Goal: Communication & Community: Share content

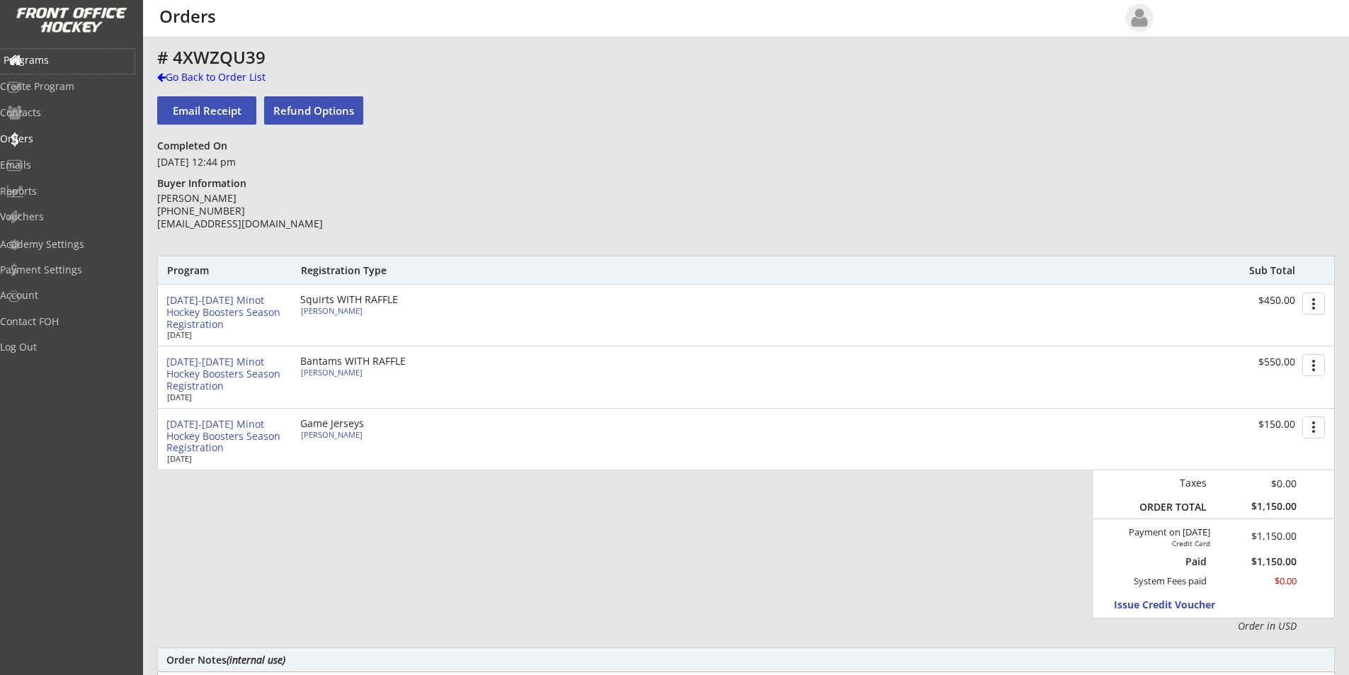
click at [51, 58] on div "Programs" at bounding box center [67, 60] width 127 height 10
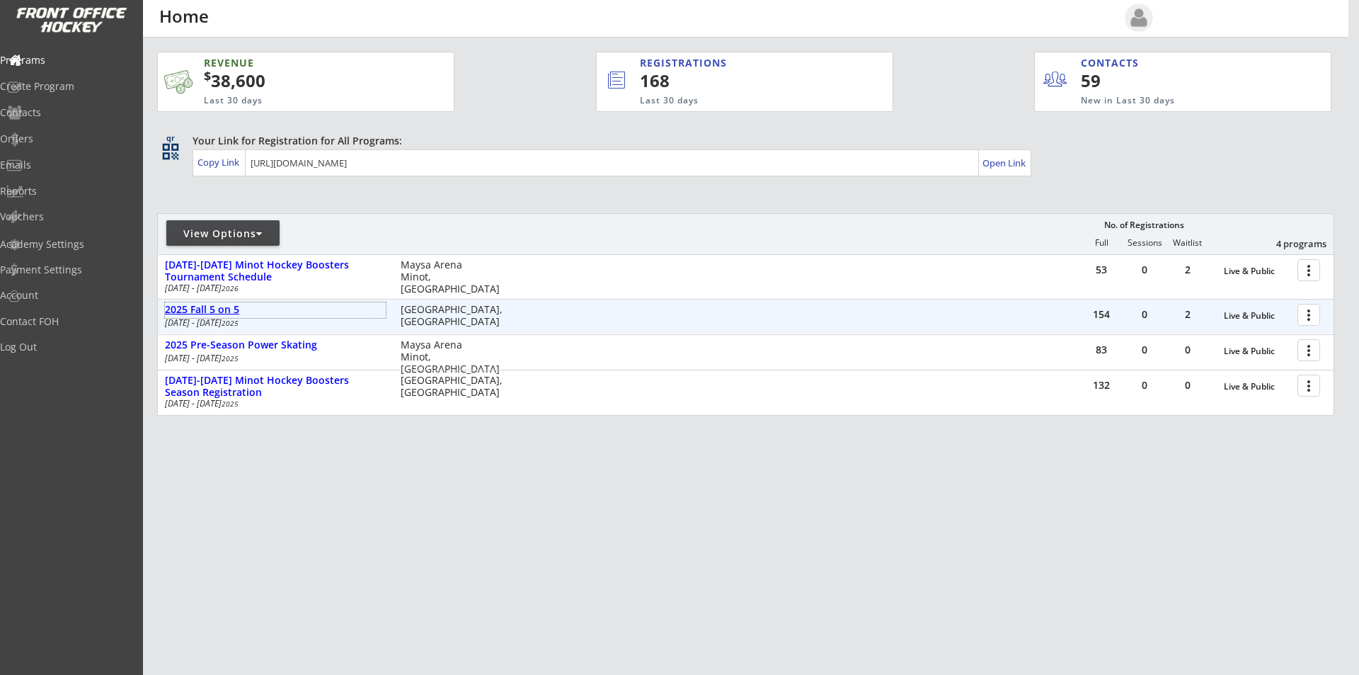
click at [220, 306] on div "2025 Fall 5 on 5" at bounding box center [275, 310] width 221 height 12
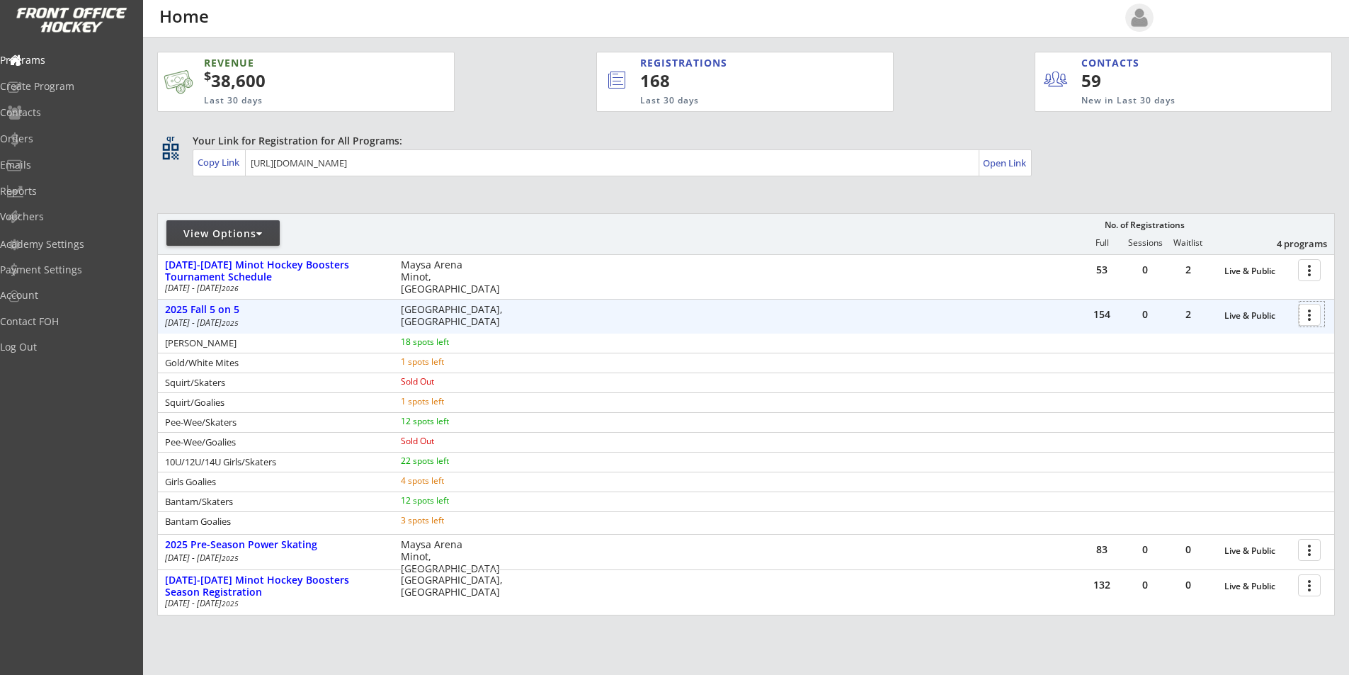
click at [1313, 315] on div at bounding box center [1311, 314] width 25 height 25
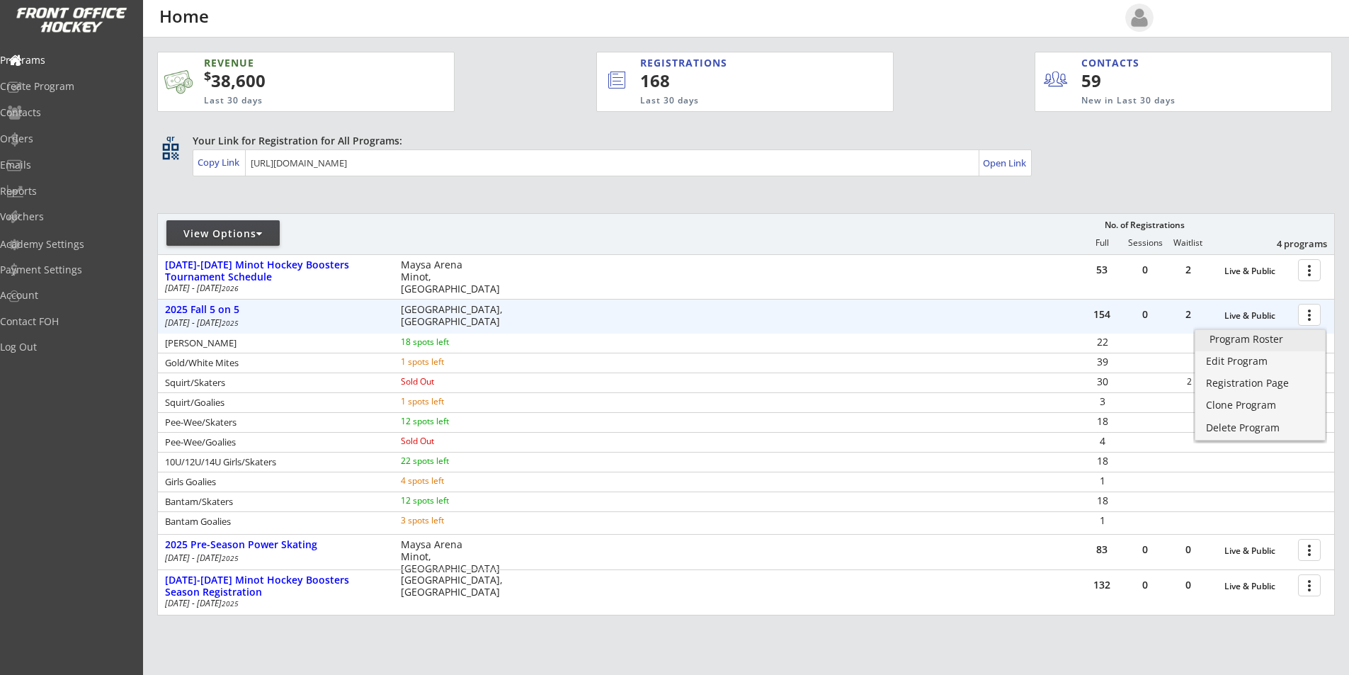
click at [1269, 344] on div "Program Roster" at bounding box center [1259, 339] width 101 height 10
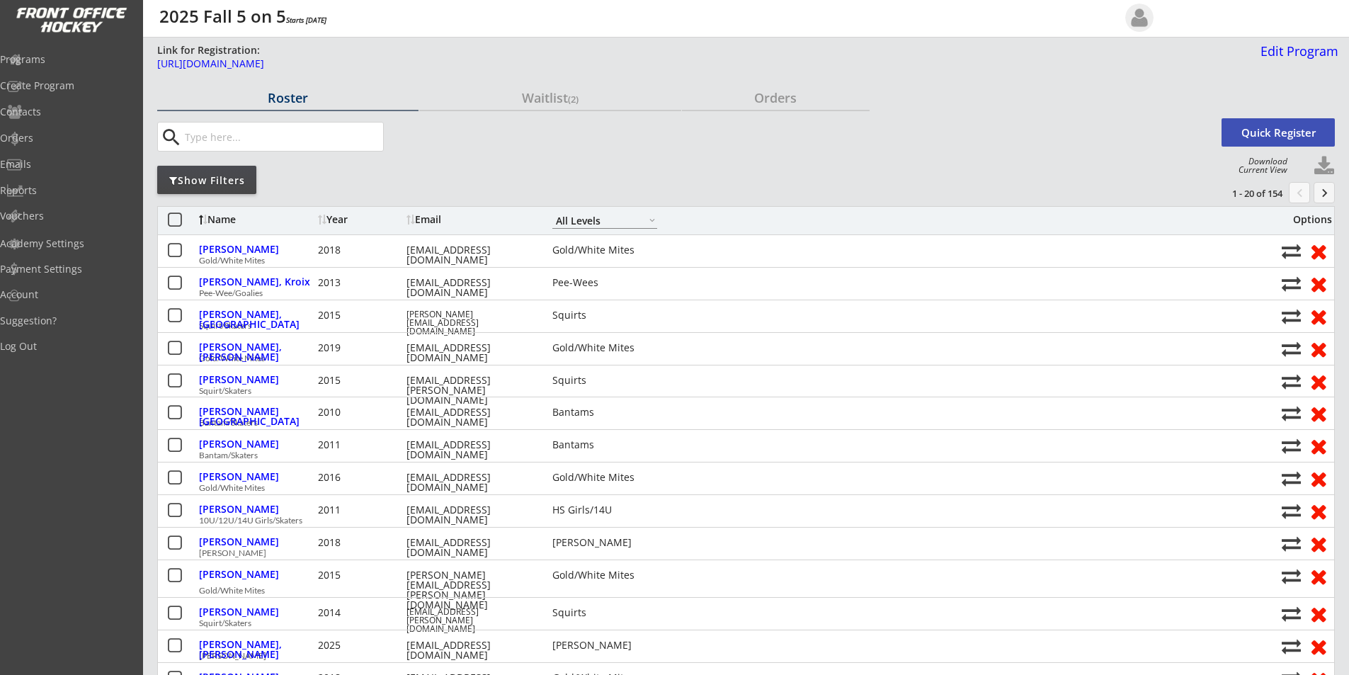
click at [176, 220] on button at bounding box center [175, 221] width 18 height 18
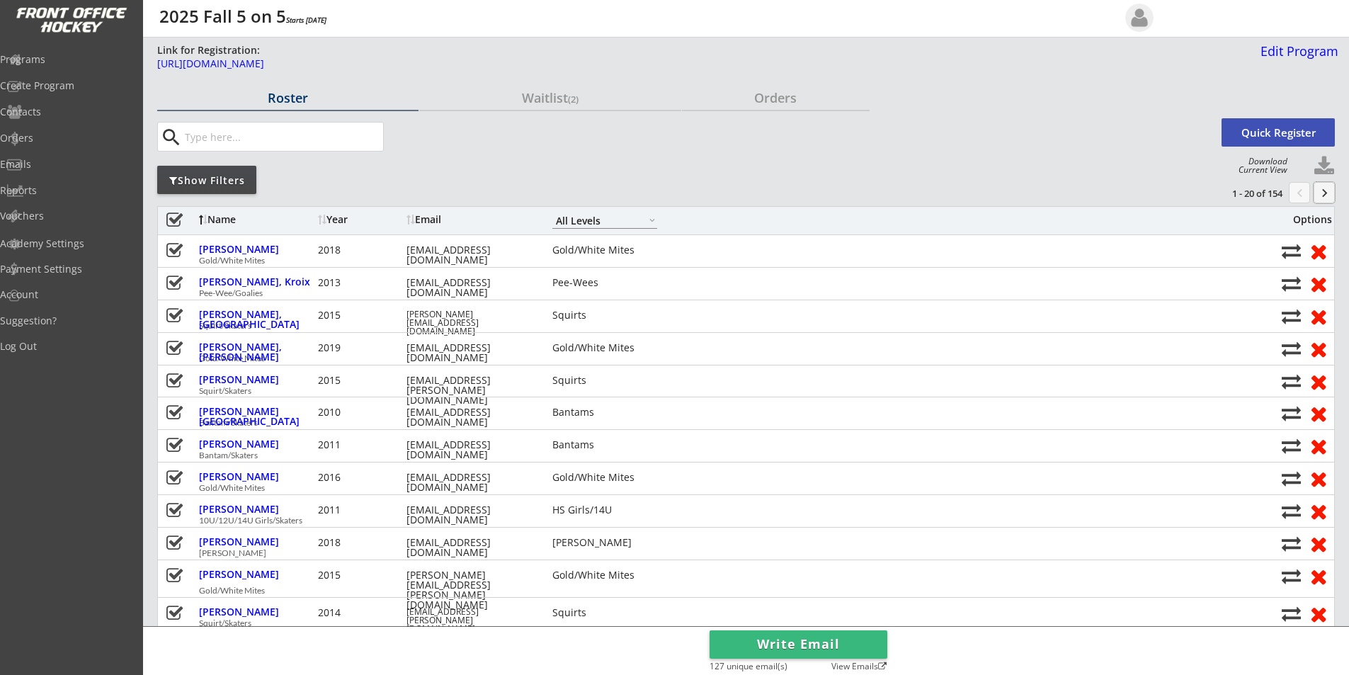
click at [1325, 193] on button "keyboard_arrow_right" at bounding box center [1323, 192] width 21 height 21
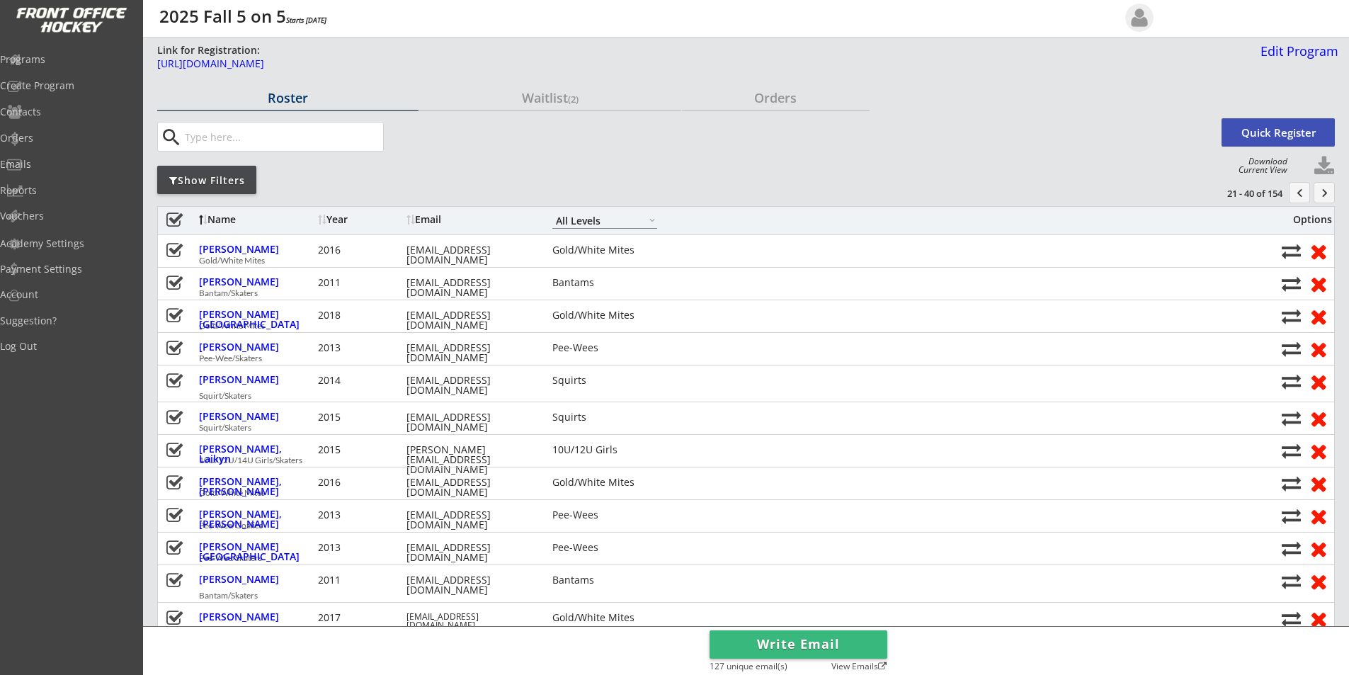
click at [1322, 194] on button "keyboard_arrow_right" at bounding box center [1323, 192] width 21 height 21
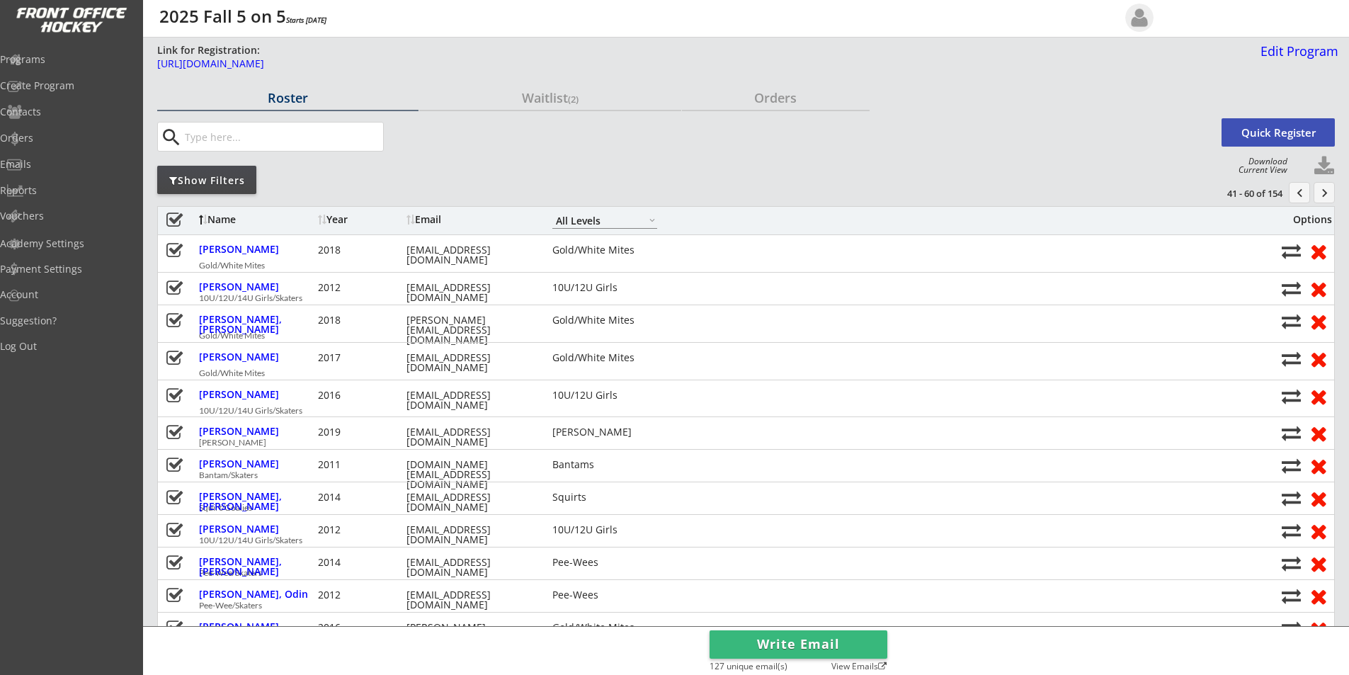
click at [1322, 194] on button "keyboard_arrow_right" at bounding box center [1323, 192] width 21 height 21
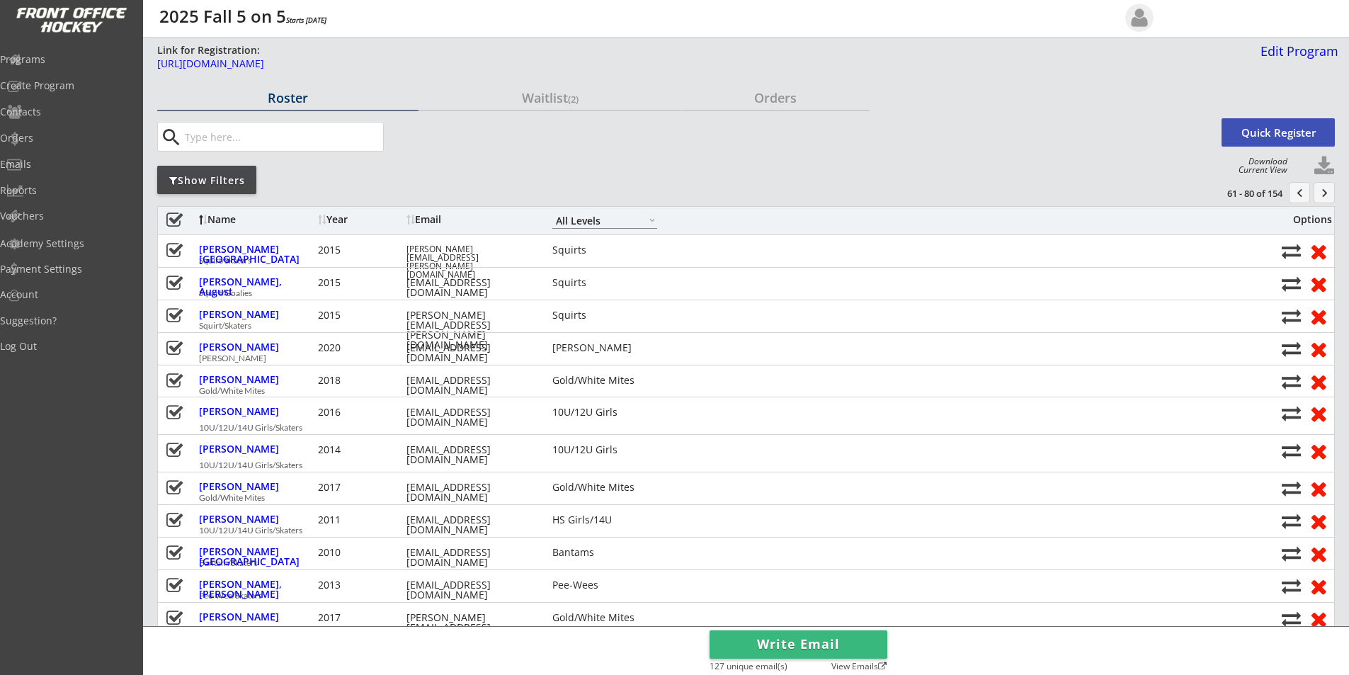
click at [1322, 194] on button "keyboard_arrow_right" at bounding box center [1323, 192] width 21 height 21
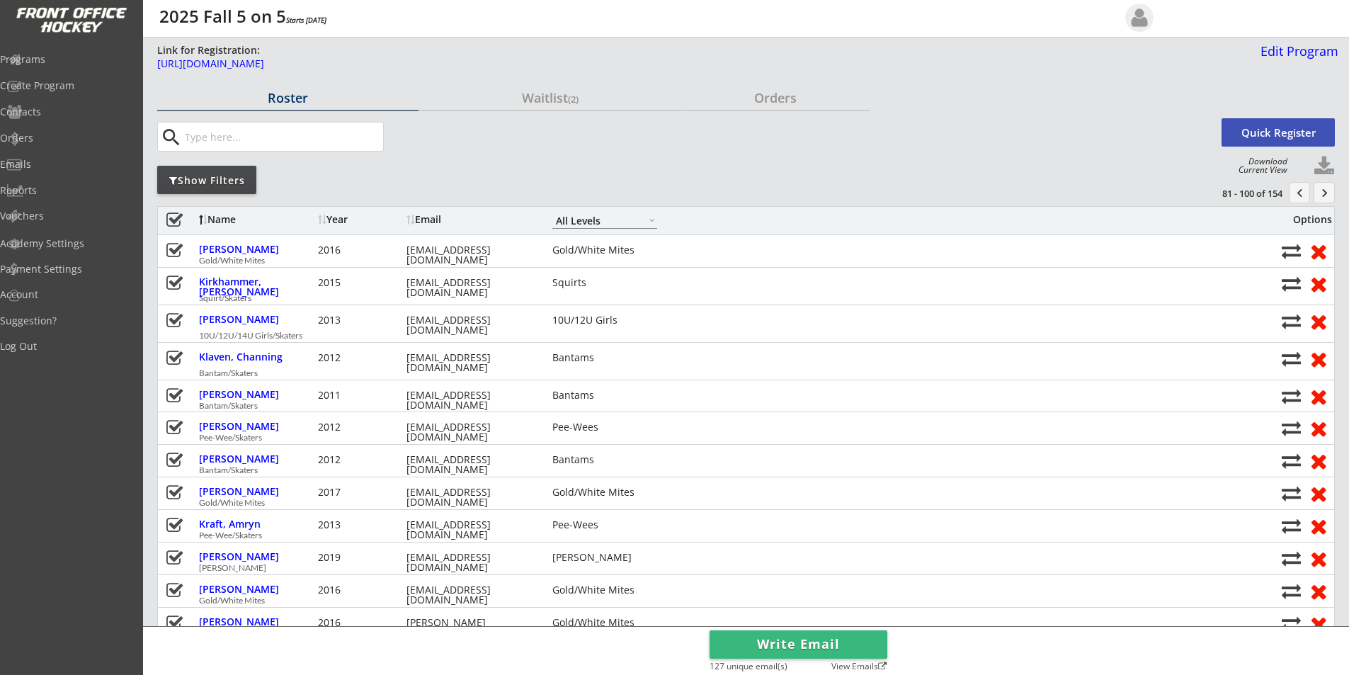
click at [636, 222] on select "Maroon Mites Gold/White Mites Squirts 10U/12U Girls Pee-Wees Bantams HS Boys/Jr…" at bounding box center [604, 220] width 105 height 16
select select ""Maroon Mites""
click at [552, 212] on select "Maroon Mites Gold/White Mites Squirts 10U/12U Girls Pee-Wees Bantams HS Boys/Jr…" at bounding box center [604, 220] width 105 height 16
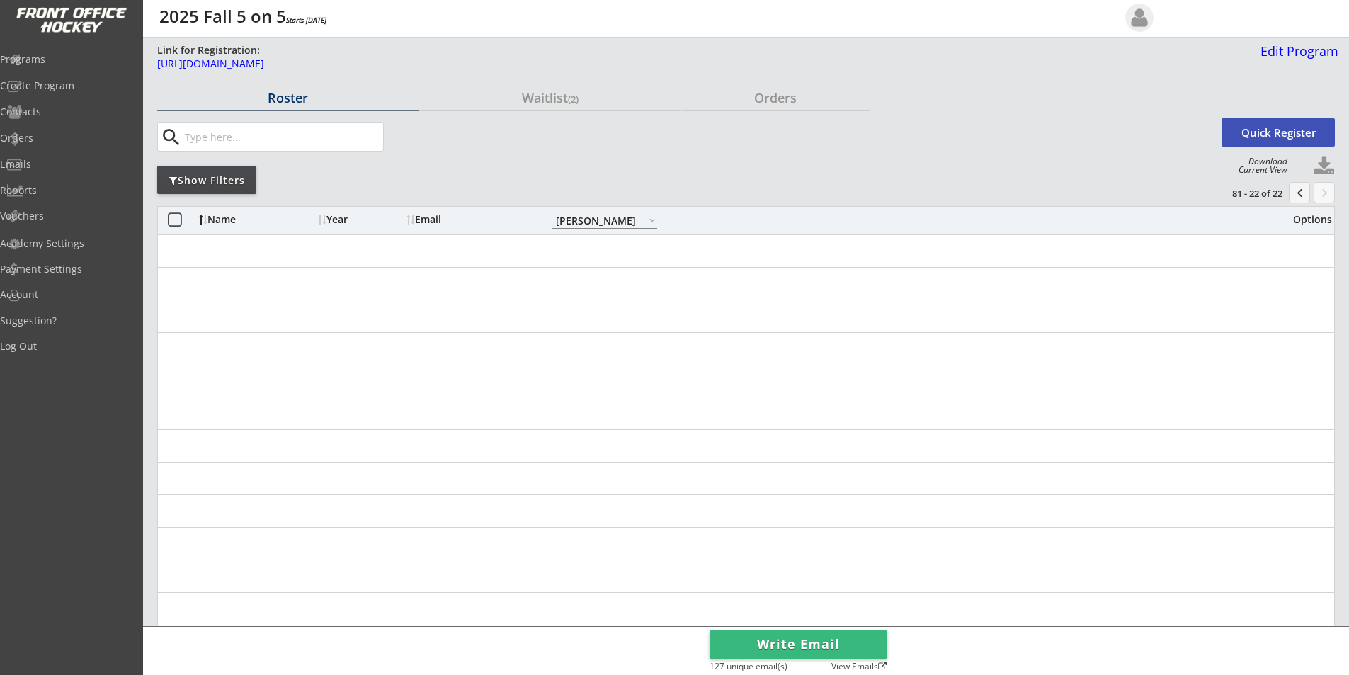
click at [1300, 186] on button "chevron_left" at bounding box center [1299, 192] width 21 height 21
click at [1301, 193] on button "chevron_left" at bounding box center [1299, 192] width 21 height 21
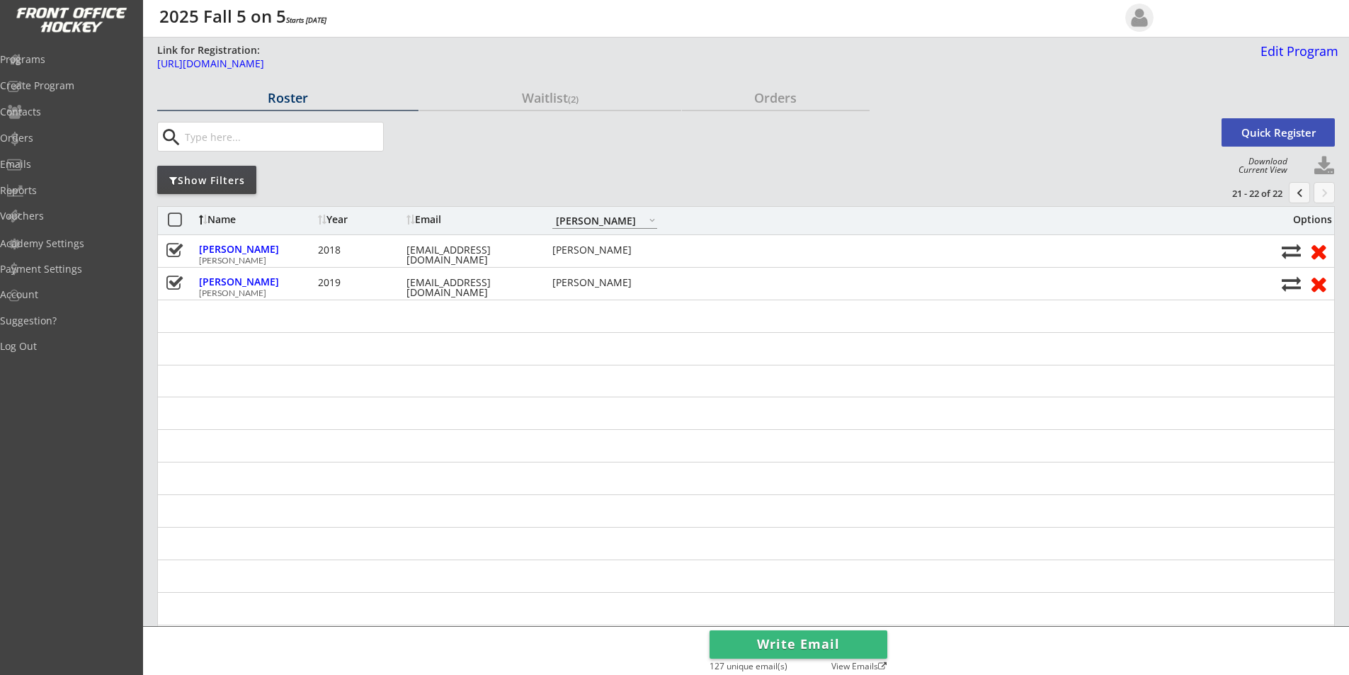
click at [1299, 193] on button "chevron_left" at bounding box center [1299, 192] width 21 height 21
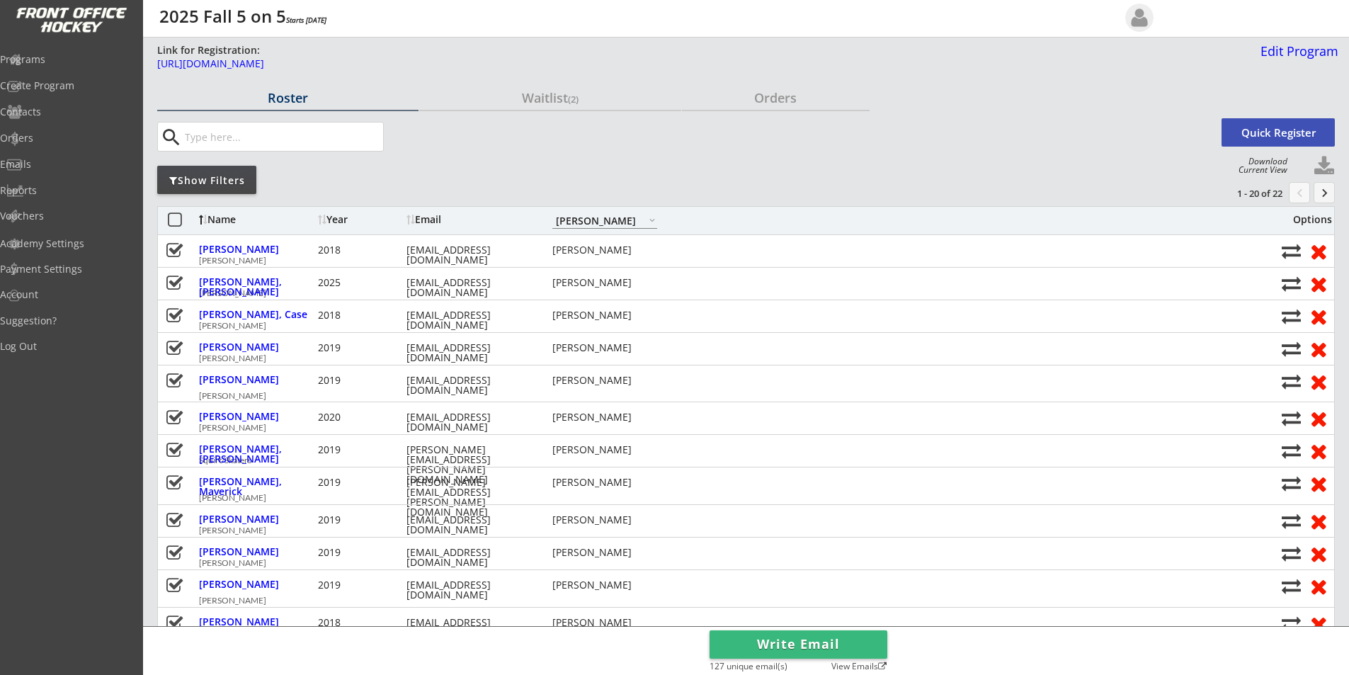
click at [786, 644] on button "Write Email" at bounding box center [798, 644] width 178 height 28
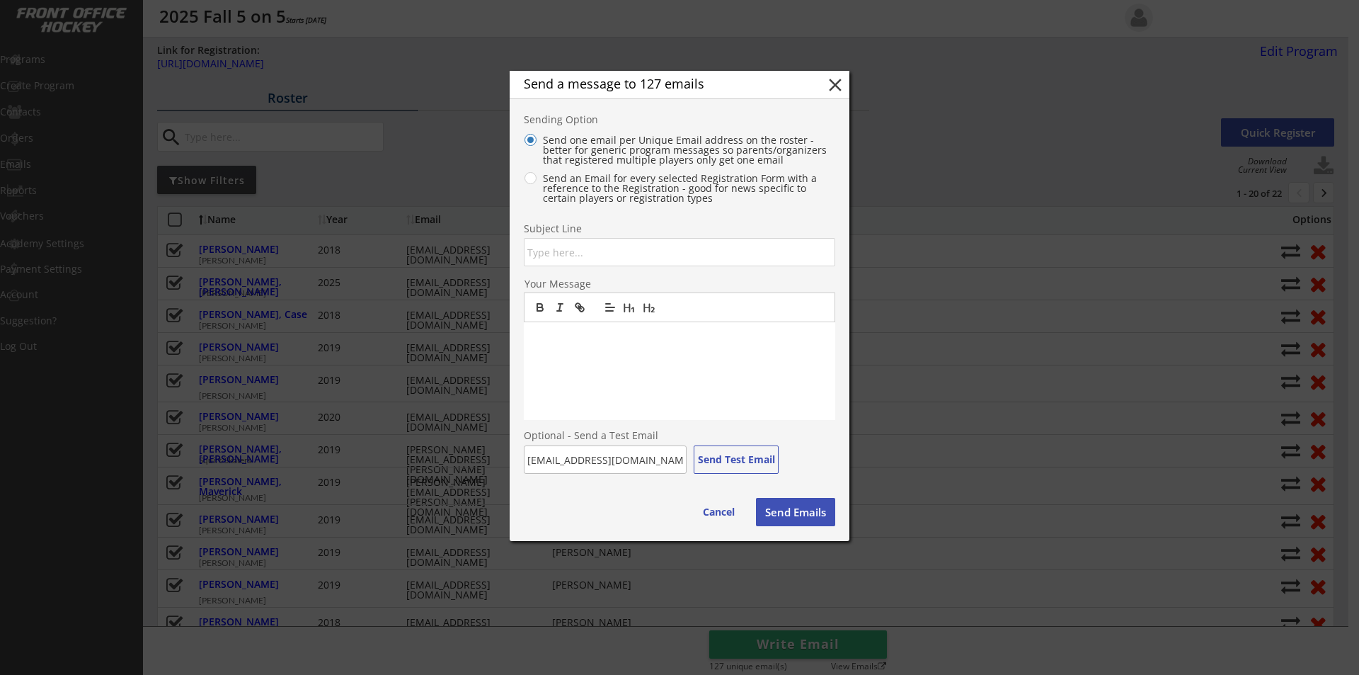
click at [590, 255] on input "input" at bounding box center [680, 252] width 312 height 28
type input "5 on 5 Schedule Change"
click at [556, 352] on div at bounding box center [680, 371] width 312 height 98
click at [777, 519] on button "Send Emails" at bounding box center [795, 512] width 79 height 28
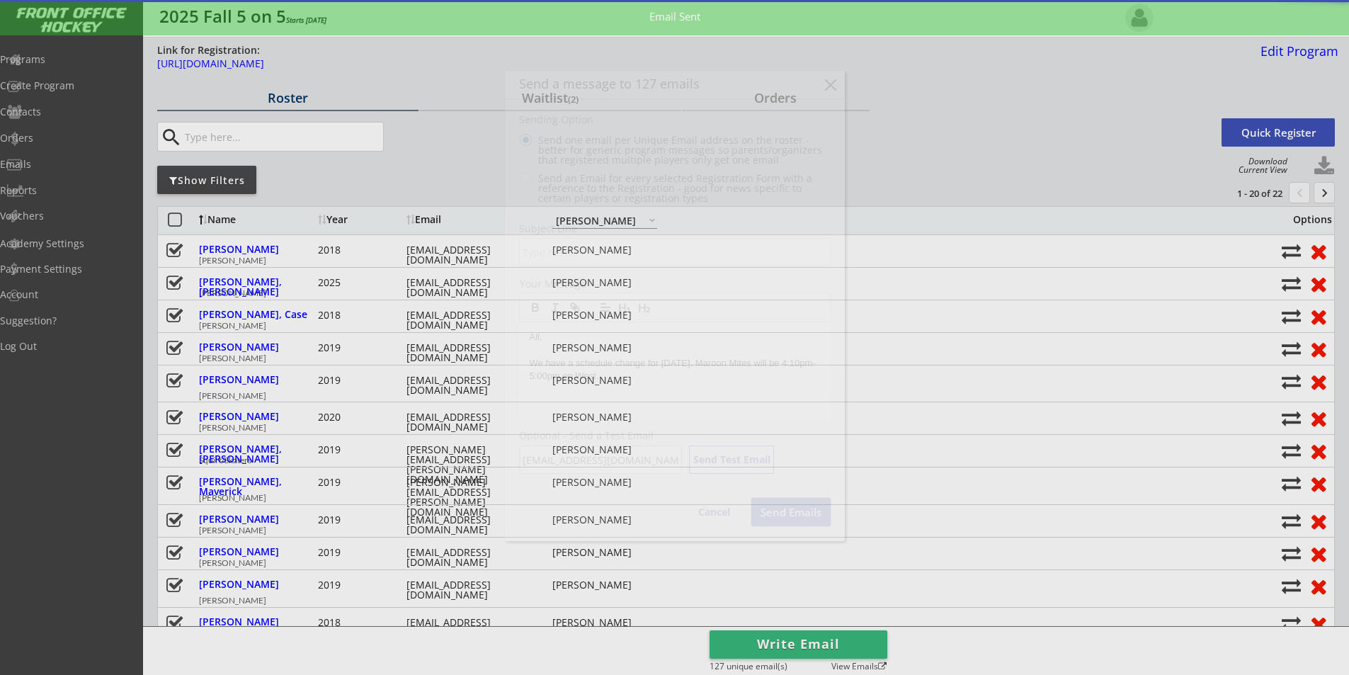
click at [784, 508] on button "Send Emails" at bounding box center [790, 512] width 79 height 28
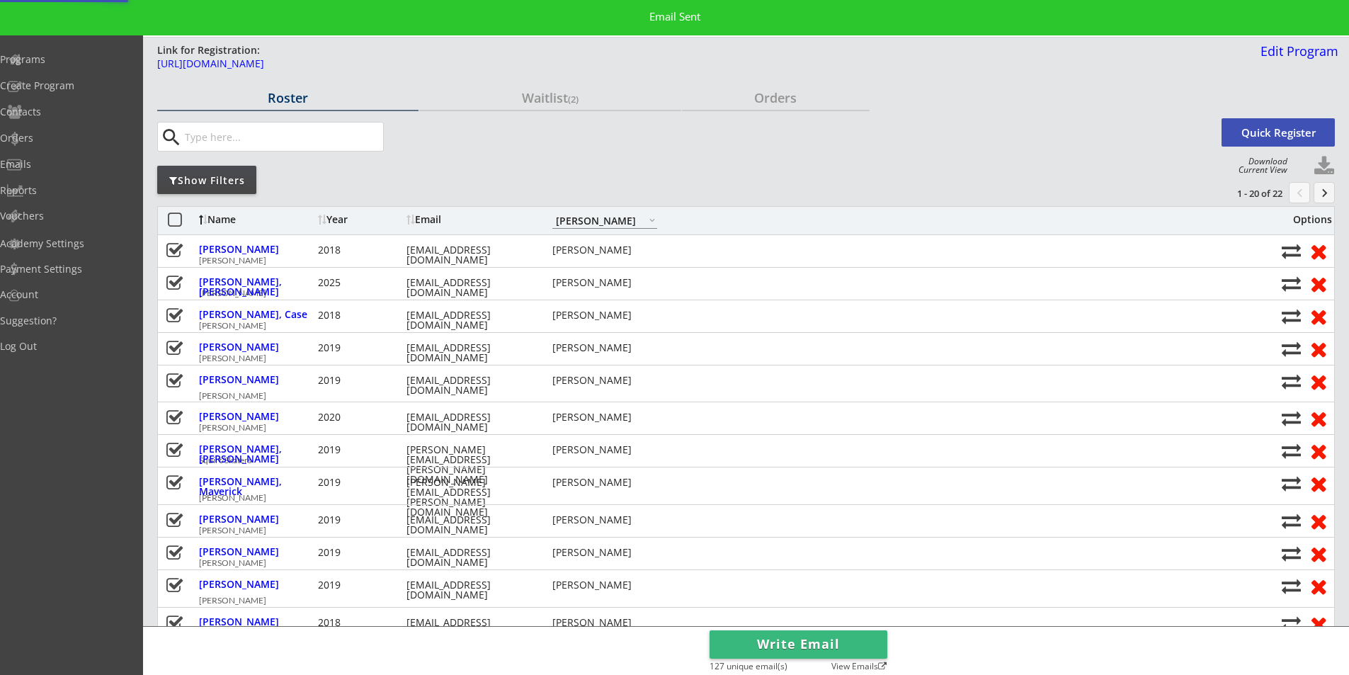
click at [628, 219] on select "Maroon Mites Gold/White Mites Squirts 10U/12U Girls Pee-Wees Bantams HS Boys/Jr…" at bounding box center [604, 220] width 105 height 16
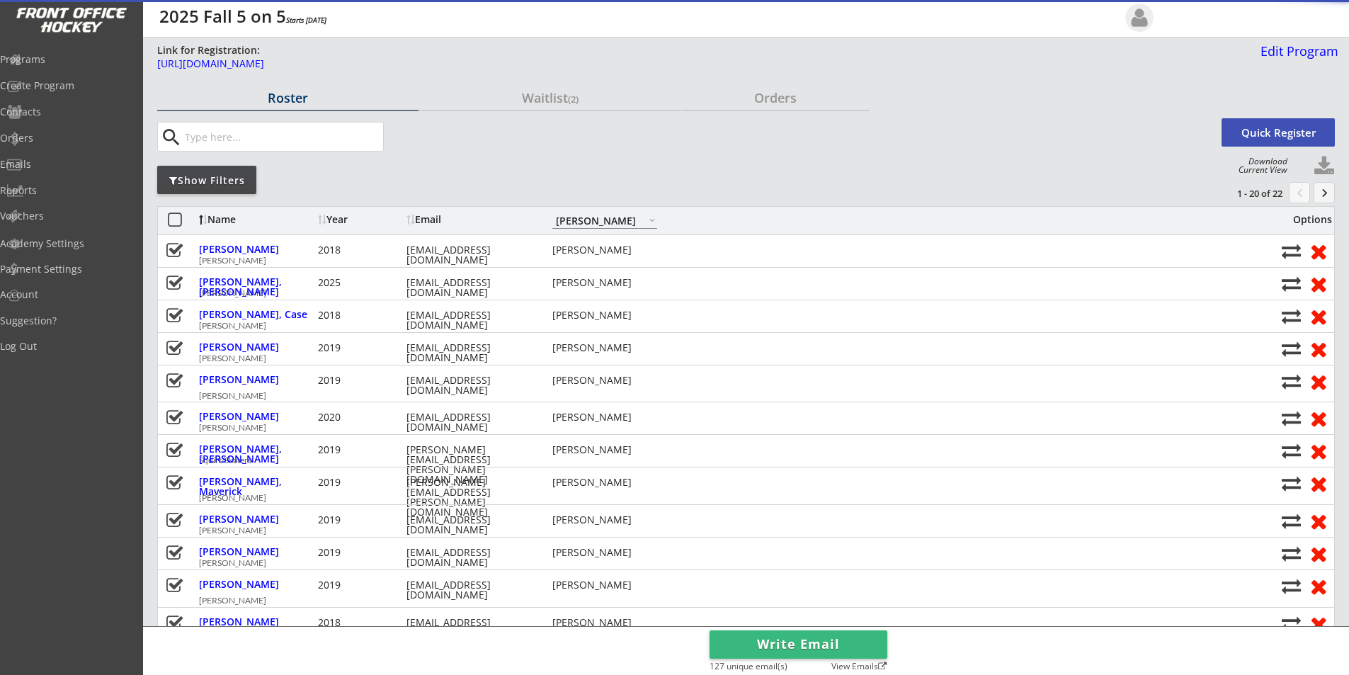
select select ""Gold/White Mites""
click at [552, 212] on select "Maroon Mites Gold/White Mites Squirts 10U/12U Girls Pee-Wees Bantams HS Boys/Jr…" at bounding box center [604, 220] width 105 height 16
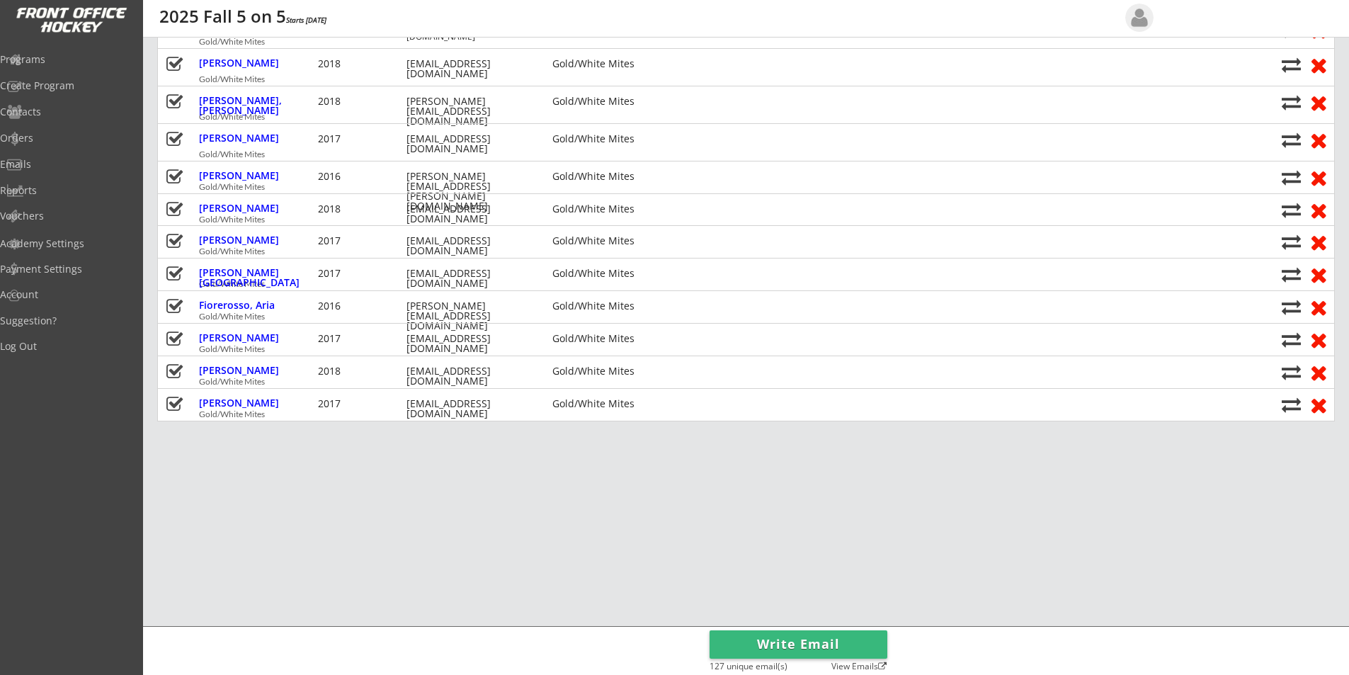
scroll to position [496, 0]
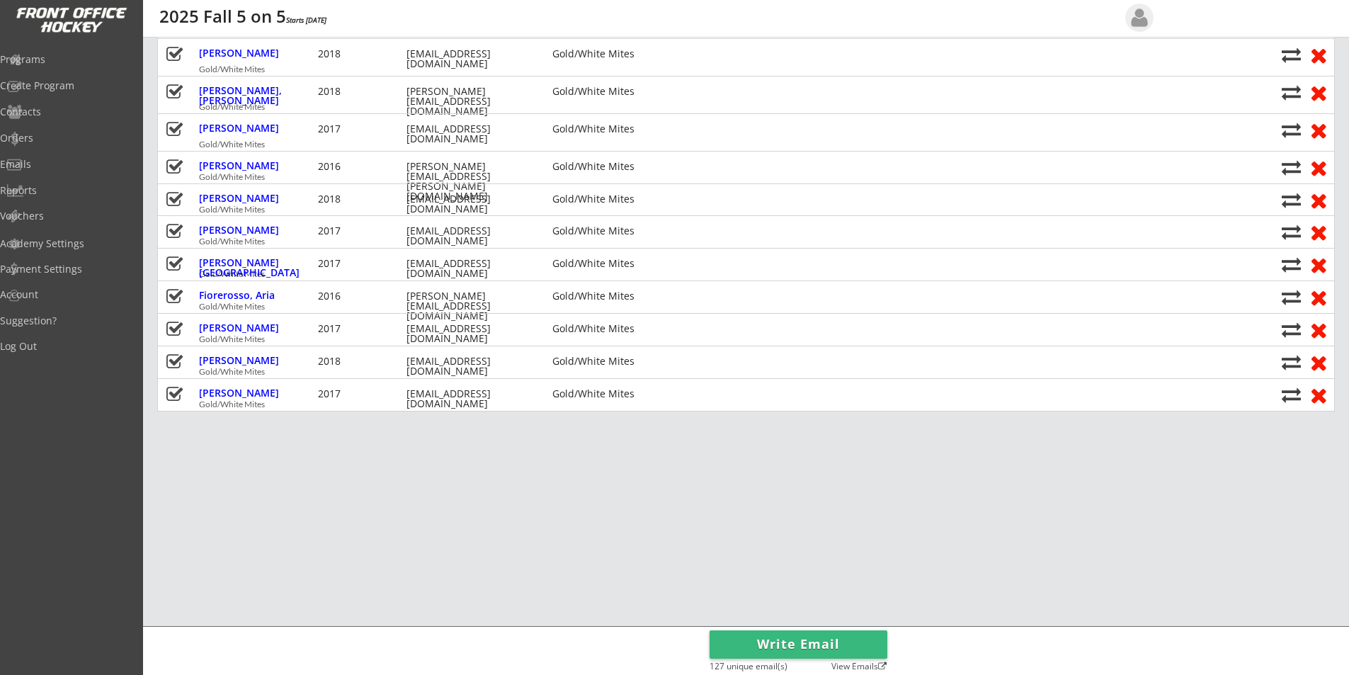
click at [766, 641] on button "Write Email" at bounding box center [798, 644] width 178 height 28
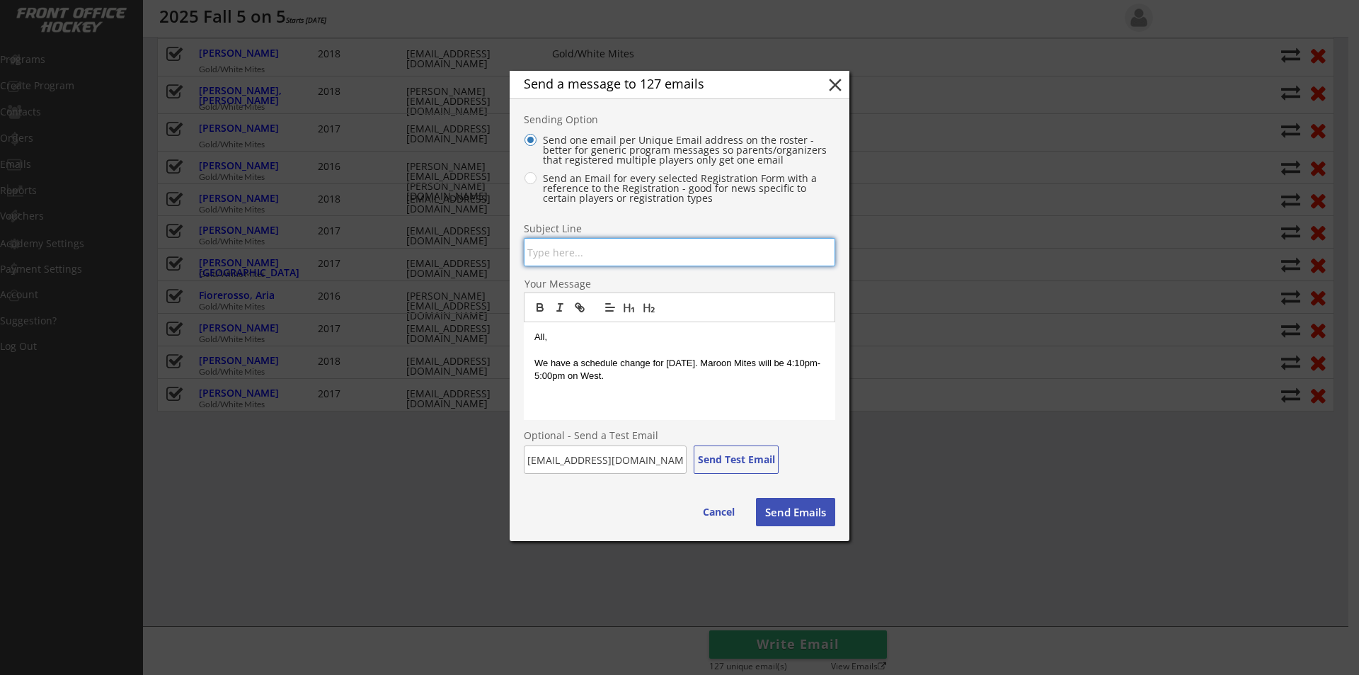
click at [610, 248] on input "input" at bounding box center [680, 252] width 312 height 28
type input "5 on 5 Schedule Change"
click at [839, 79] on button "close" at bounding box center [835, 84] width 21 height 21
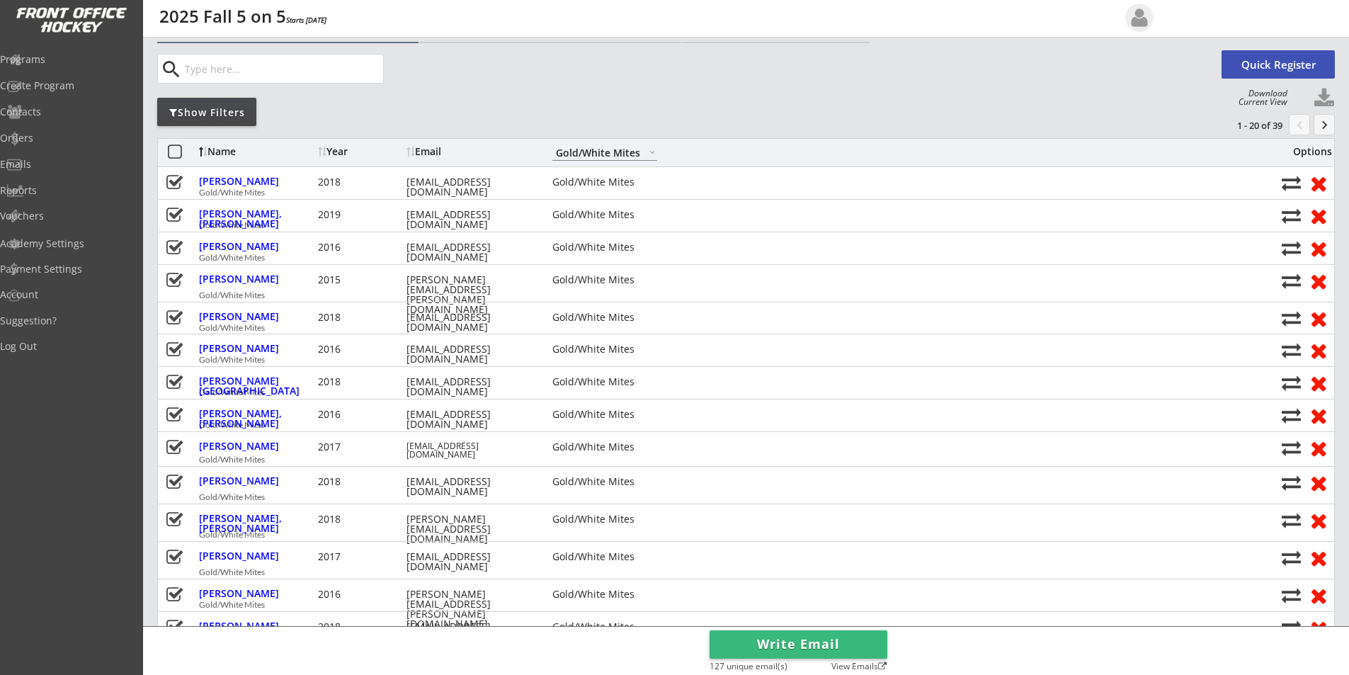
scroll to position [0, 0]
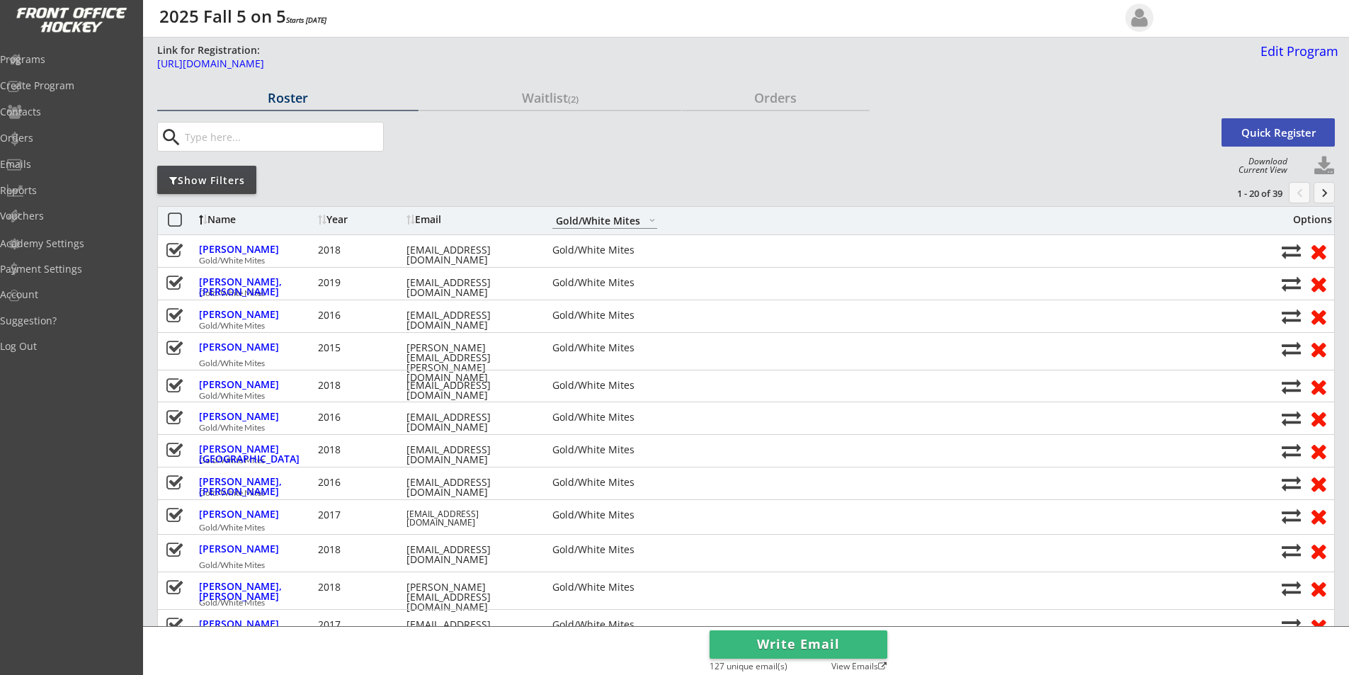
click at [765, 643] on button "Write Email" at bounding box center [798, 644] width 178 height 28
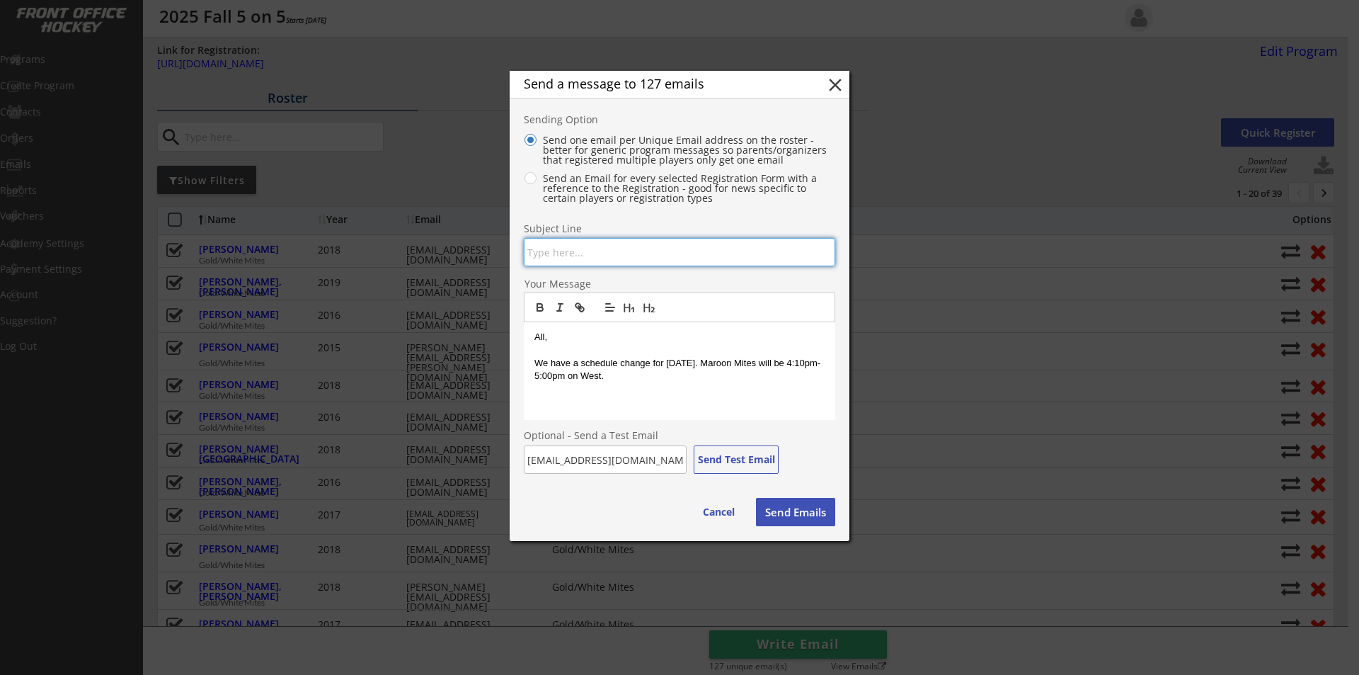
click at [566, 253] on input "input" at bounding box center [680, 252] width 312 height 28
type input "5 on 5 Schedule Change"
click at [775, 360] on p "We have a schedule change for Friday 9/12. Maroon Mites will be 4:10pm-5:00pm o…" at bounding box center [680, 370] width 290 height 26
click at [539, 380] on p "We have a schedule change for Friday 9/12. Gold/White Mites will be 4:10pm-5:00…" at bounding box center [680, 370] width 290 height 26
click at [571, 371] on p "We have a schedule change for Friday 9/12. Gold/White Mites will be 5:10pm-5:00…" at bounding box center [680, 370] width 290 height 26
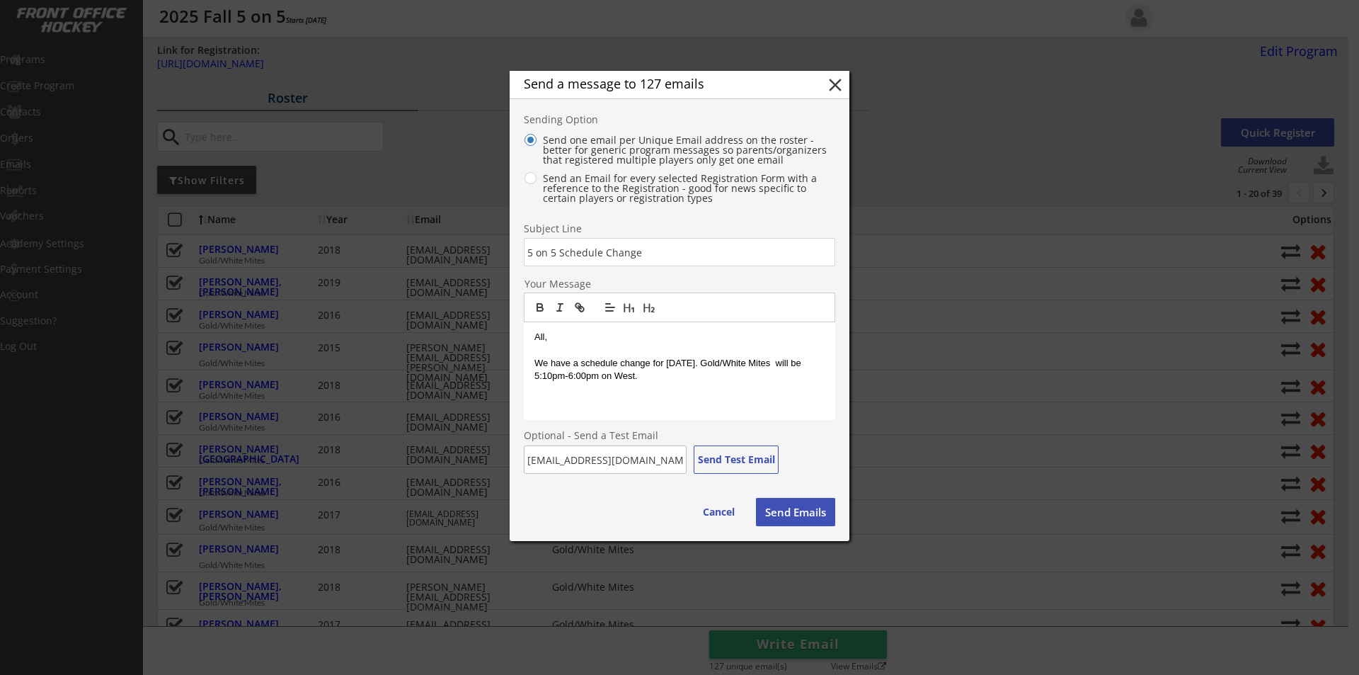
click at [804, 522] on button "Send Emails" at bounding box center [795, 512] width 79 height 28
click at [807, 515] on button "Send Emails" at bounding box center [795, 512] width 79 height 28
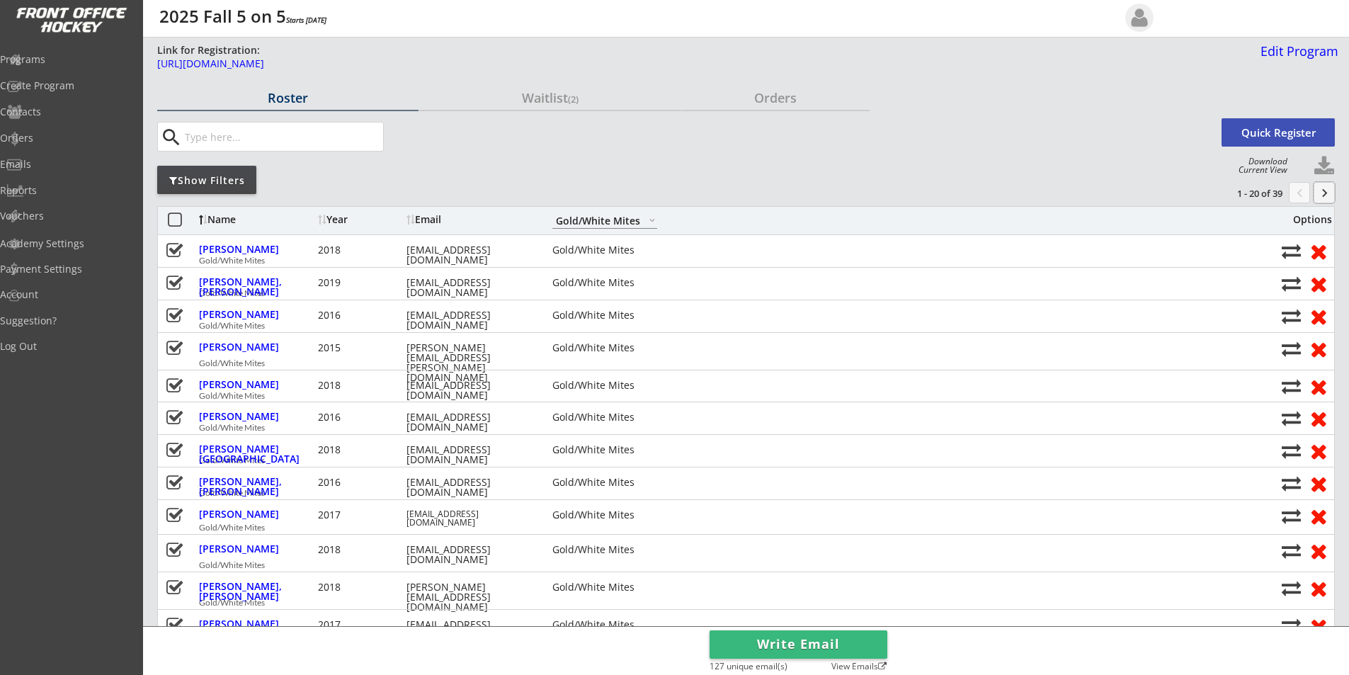
click at [1320, 191] on button "keyboard_arrow_right" at bounding box center [1323, 192] width 21 height 21
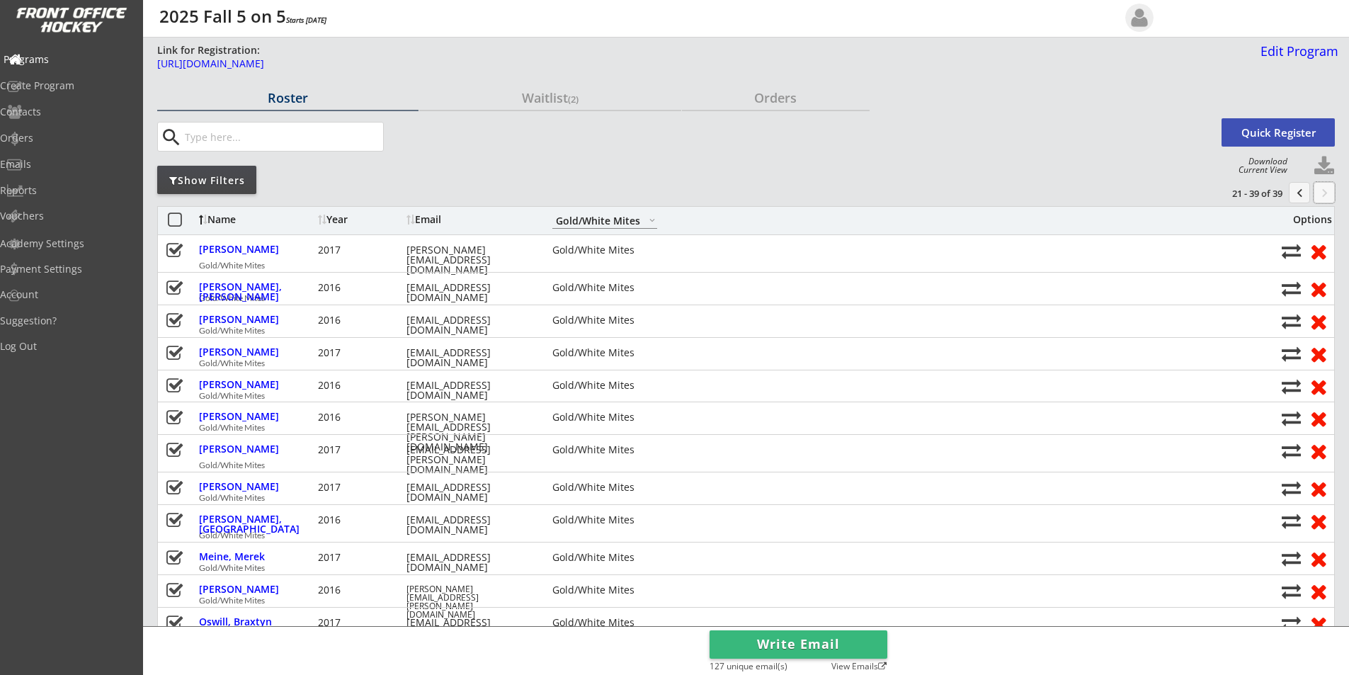
click at [61, 64] on div "Programs" at bounding box center [67, 60] width 127 height 10
